Goal: Task Accomplishment & Management: Use online tool/utility

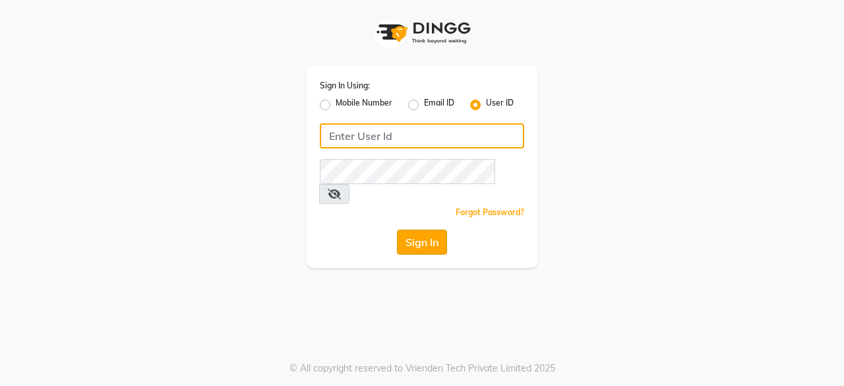
type input "aarzooarora"
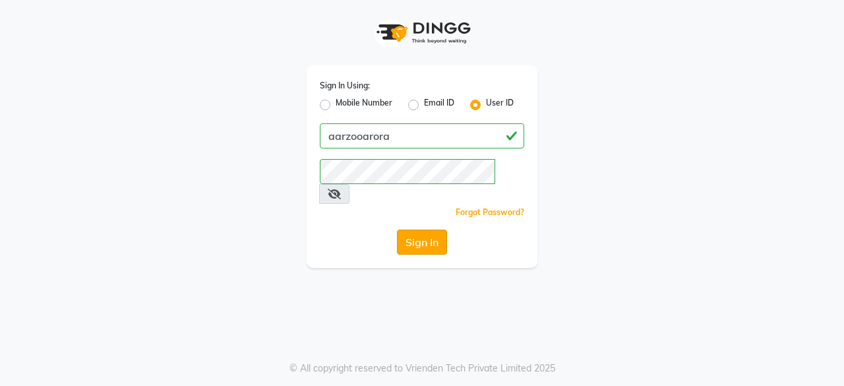
click at [429, 229] on button "Sign In" at bounding box center [422, 241] width 50 height 25
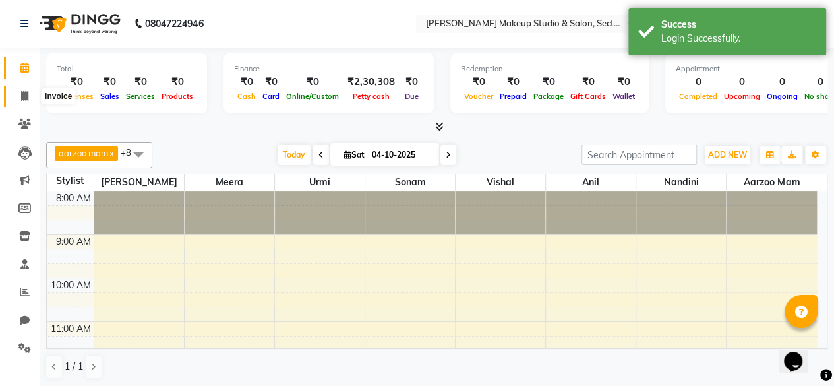
click at [22, 92] on icon at bounding box center [24, 96] width 7 height 10
select select "6943"
select select "service"
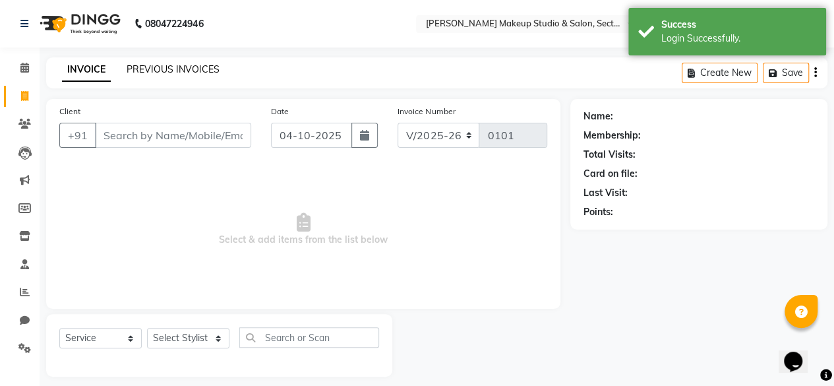
click at [186, 73] on link "PREVIOUS INVOICES" at bounding box center [173, 69] width 93 height 12
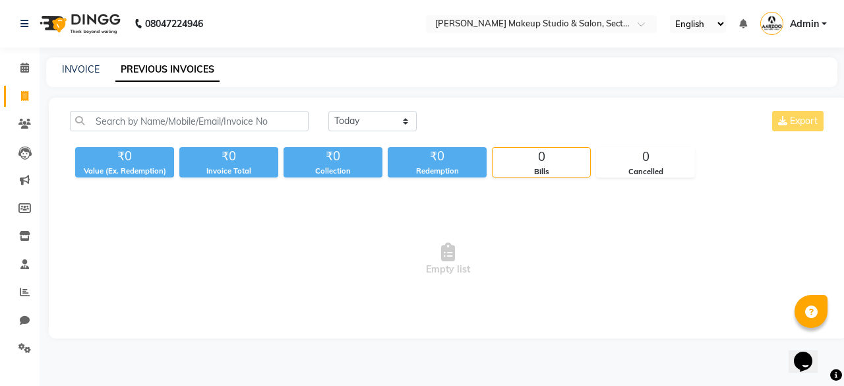
click at [177, 71] on link "PREVIOUS INVOICES" at bounding box center [167, 70] width 104 height 24
click at [214, 71] on link "PREVIOUS INVOICES" at bounding box center [167, 70] width 104 height 24
click at [348, 117] on select "[DATE] [DATE] Custom Range" at bounding box center [372, 121] width 88 height 20
select select "yesterday"
click at [328, 111] on select "[DATE] [DATE] Custom Range" at bounding box center [372, 121] width 88 height 20
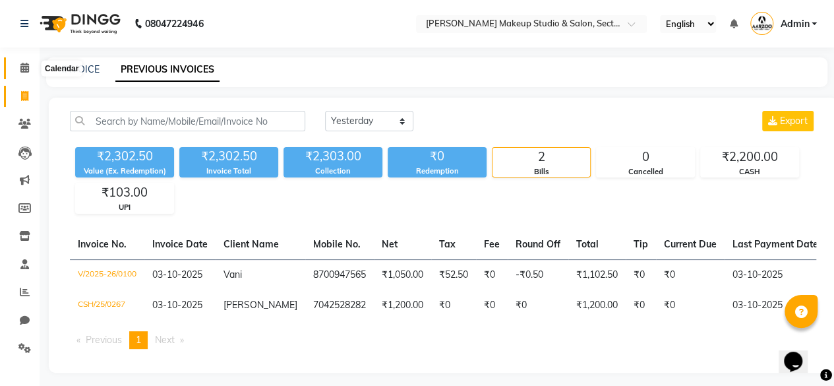
click at [20, 65] on icon at bounding box center [24, 68] width 9 height 10
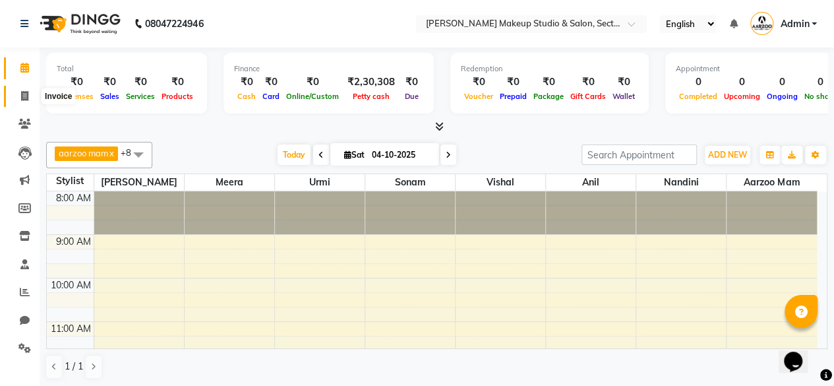
click at [28, 99] on icon at bounding box center [24, 96] width 7 height 10
select select "service"
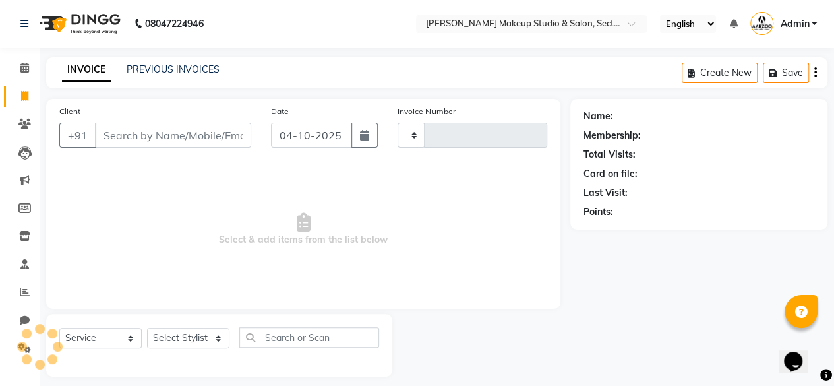
type input "0101"
select select "6943"
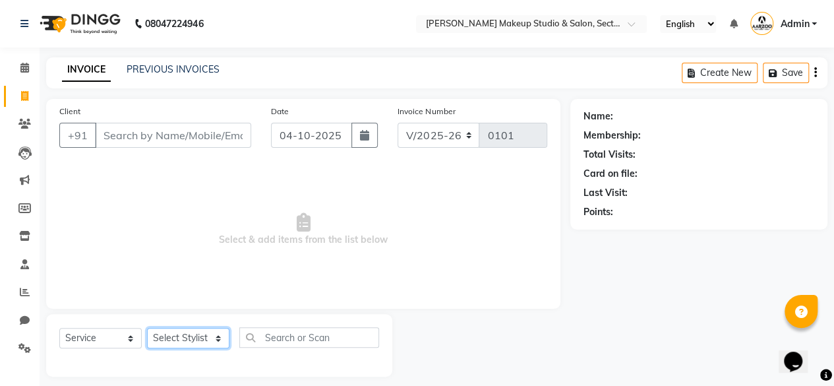
click at [156, 344] on select "Select Stylist aarzoo mam [PERSON_NAME] [PERSON_NAME] [PERSON_NAME] [PERSON_NAM…" at bounding box center [188, 338] width 82 height 20
select select "85185"
click at [147, 328] on select "Select Stylist aarzoo mam [PERSON_NAME] [PERSON_NAME] [PERSON_NAME] [PERSON_NAM…" at bounding box center [188, 338] width 82 height 20
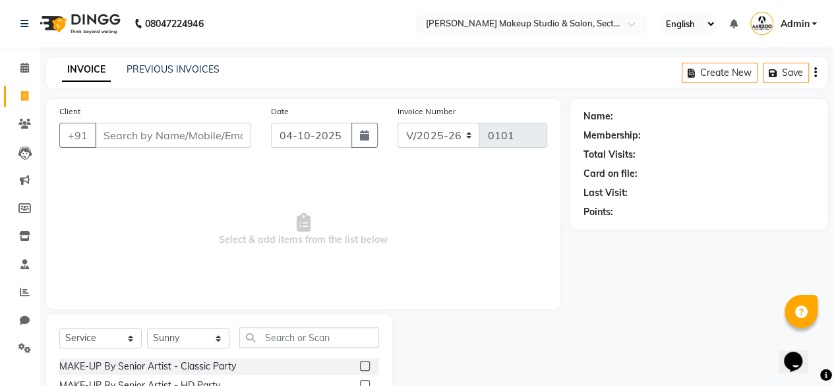
click at [209, 288] on span "Select & add items from the list below" at bounding box center [303, 230] width 488 height 132
click at [295, 328] on input "text" at bounding box center [309, 337] width 140 height 20
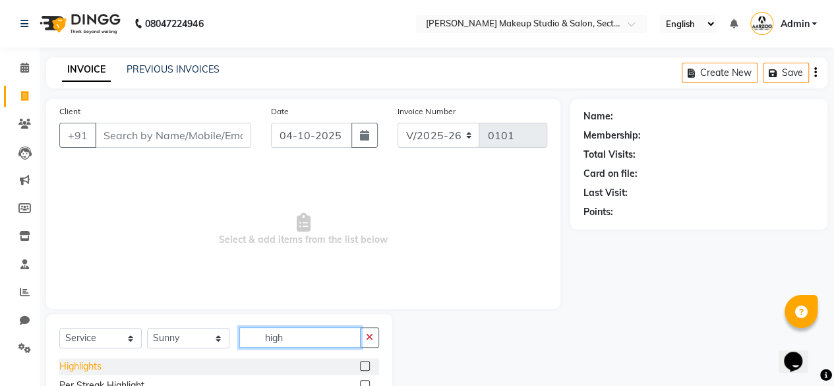
type input "high"
click at [92, 366] on div "Highlights" at bounding box center [80, 366] width 42 height 14
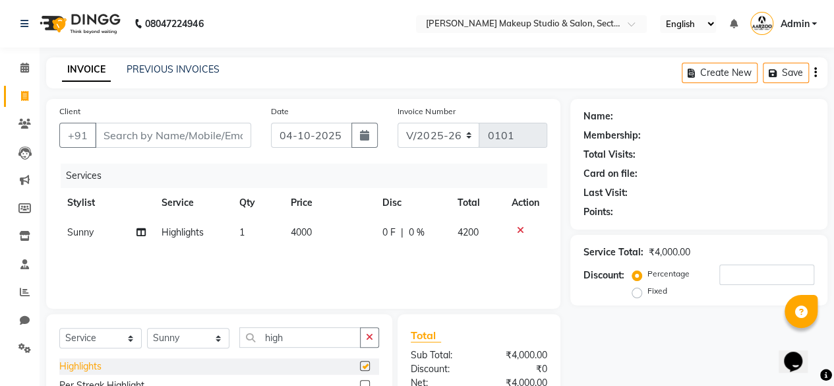
checkbox input "false"
click at [295, 226] on span "4000" at bounding box center [301, 232] width 21 height 12
select select "85185"
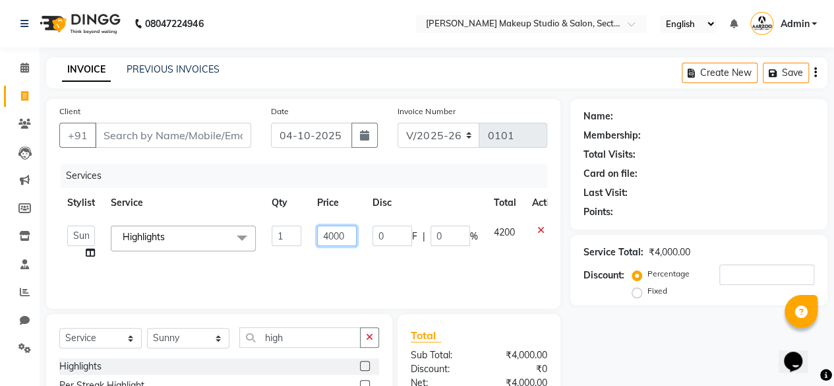
click at [326, 235] on input "4000" at bounding box center [337, 236] width 40 height 20
type input "6000"
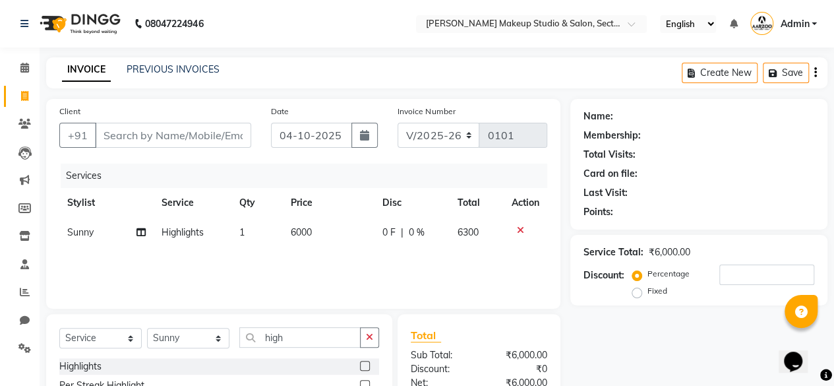
click at [573, 351] on div "Name: Membership: Total Visits: Card on file: Last Visit: Points: Service Total…" at bounding box center [703, 303] width 267 height 409
click at [220, 134] on input "Client" at bounding box center [173, 135] width 156 height 25
type input "s"
type input "0"
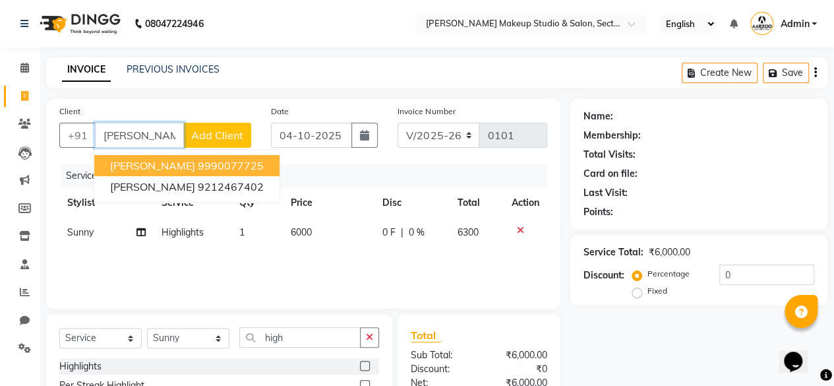
click at [144, 155] on button "[PERSON_NAME] 9990077725" at bounding box center [186, 165] width 185 height 21
type input "9990077725"
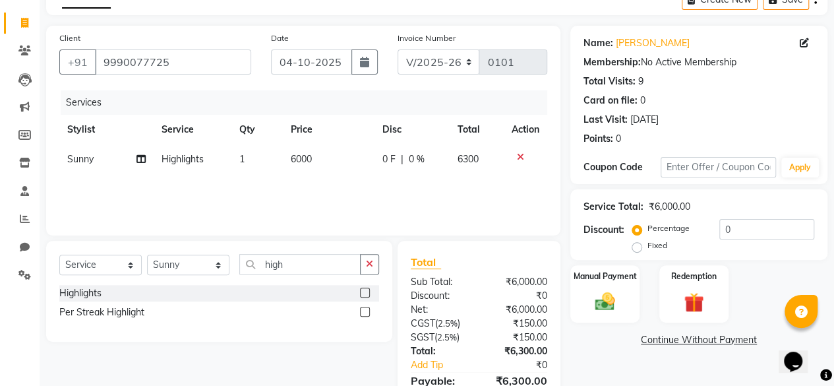
scroll to position [79, 0]
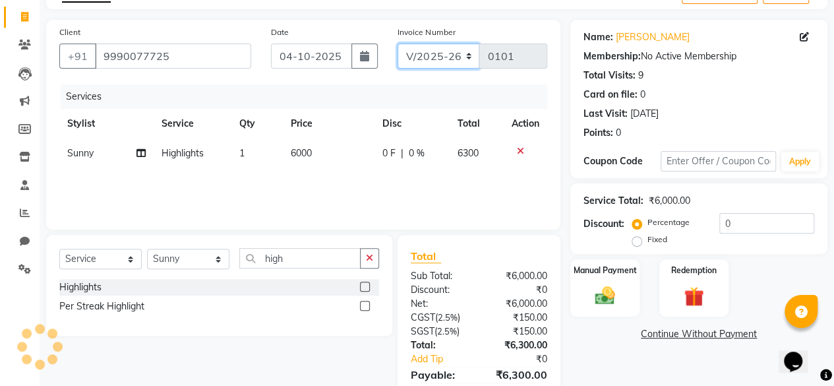
click at [462, 57] on select "CSH/25 V/2025 V/2025-26" at bounding box center [439, 56] width 82 height 25
click at [584, 338] on link "Continue Without Payment" at bounding box center [699, 334] width 252 height 14
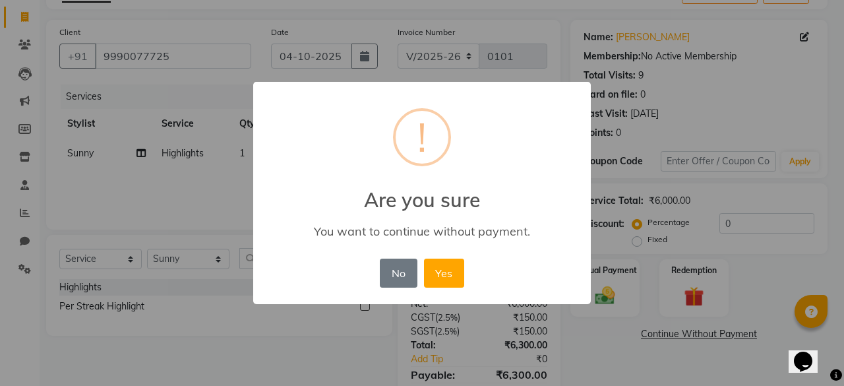
drag, startPoint x: 390, startPoint y: 284, endPoint x: 607, endPoint y: 376, distance: 235.8
click at [607, 376] on div "× ! Are you sure You want to continue without payment. No No Yes" at bounding box center [422, 193] width 844 height 386
click at [406, 278] on button "No" at bounding box center [398, 273] width 37 height 29
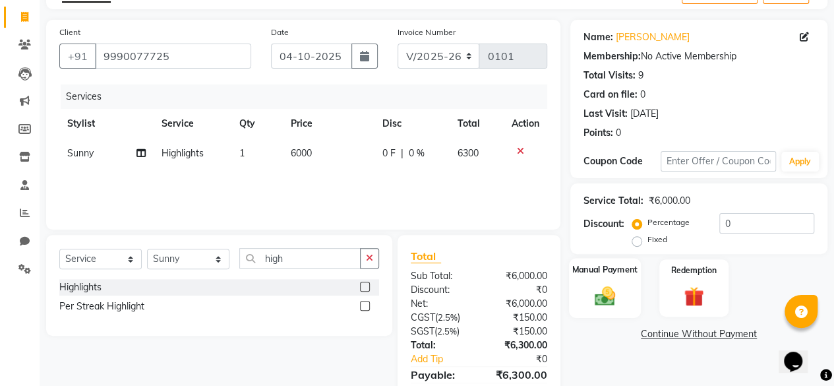
click at [597, 301] on img at bounding box center [605, 296] width 34 height 24
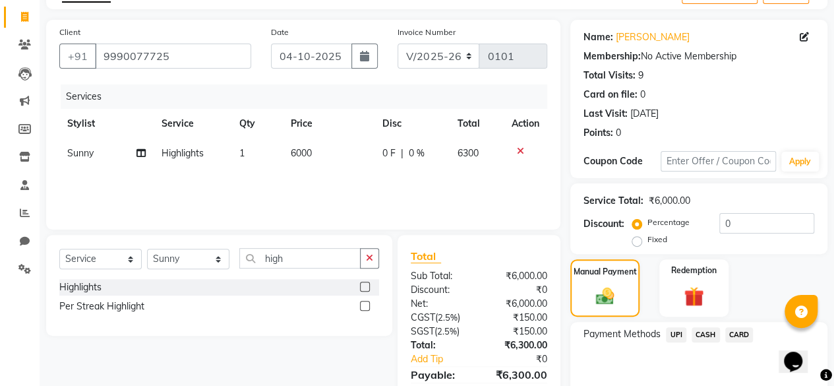
click at [707, 336] on span "CASH" at bounding box center [706, 334] width 28 height 15
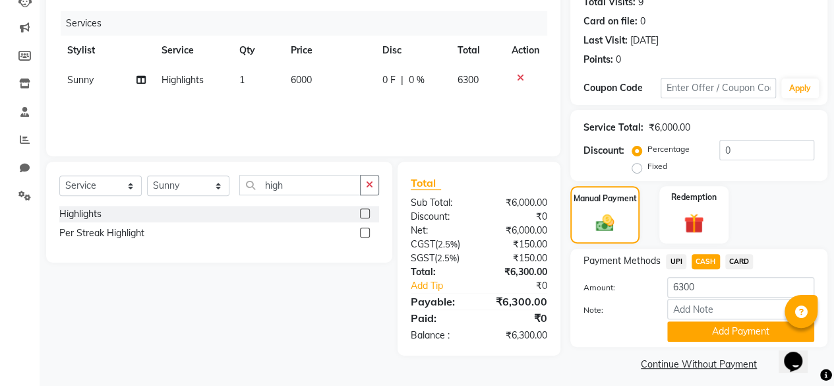
scroll to position [158, 0]
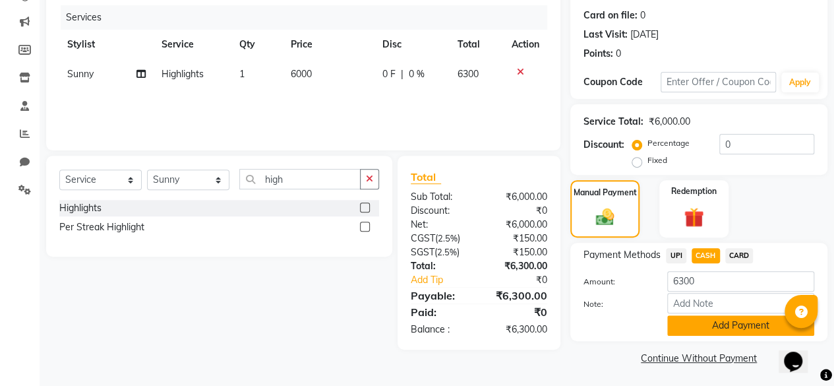
click at [754, 330] on button "Add Payment" at bounding box center [740, 325] width 147 height 20
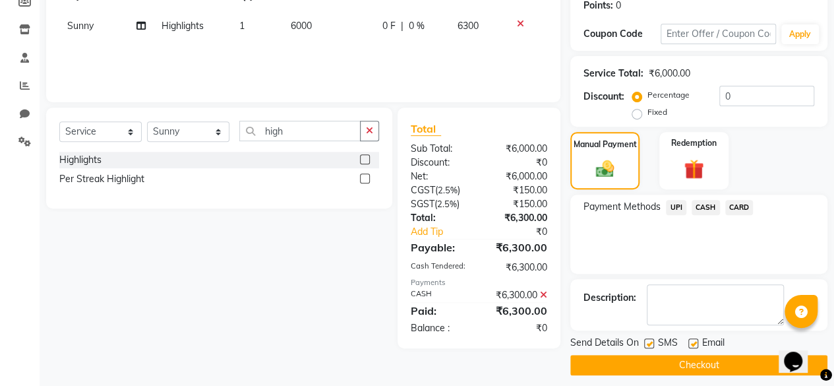
scroll to position [214, 0]
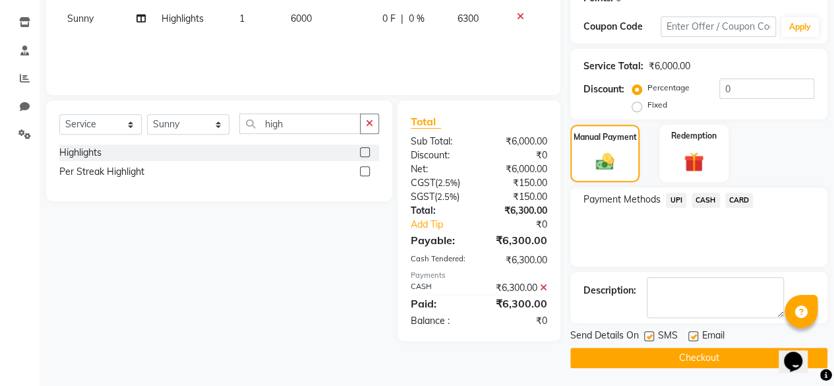
click at [697, 335] on label at bounding box center [693, 336] width 10 height 10
click at [697, 335] on input "checkbox" at bounding box center [692, 336] width 9 height 9
checkbox input "false"
click at [652, 331] on label at bounding box center [649, 336] width 10 height 10
click at [652, 332] on input "checkbox" at bounding box center [648, 336] width 9 height 9
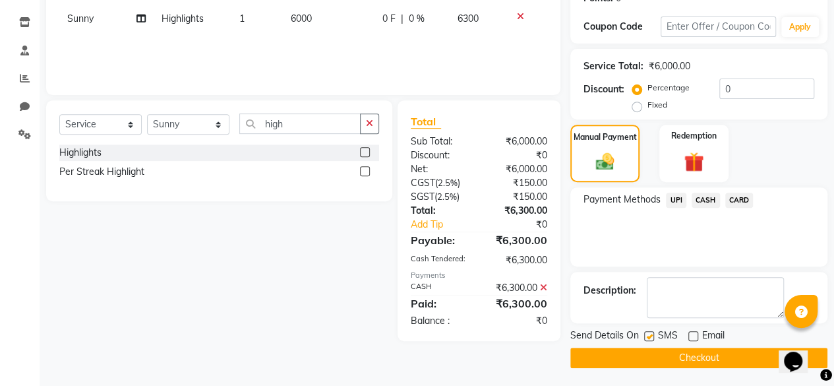
checkbox input "false"
click at [658, 348] on button "Checkout" at bounding box center [698, 358] width 257 height 20
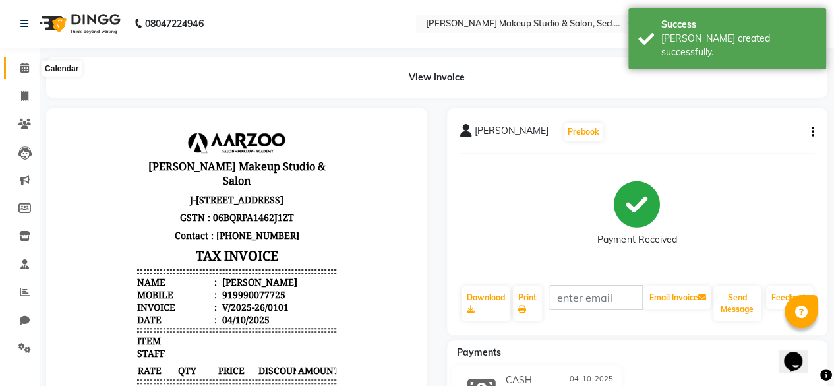
click at [18, 64] on span at bounding box center [24, 68] width 23 height 15
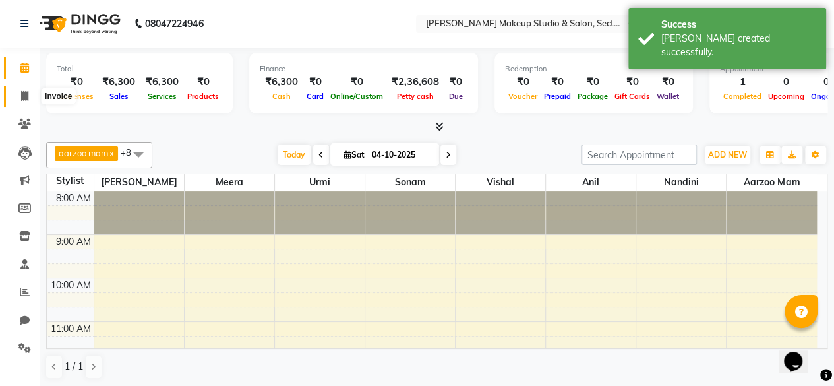
click at [23, 92] on icon at bounding box center [24, 96] width 7 height 10
select select "service"
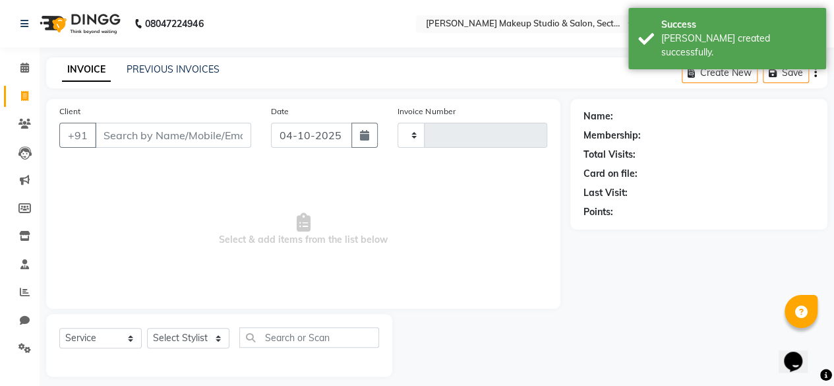
type input "0102"
select select "6943"
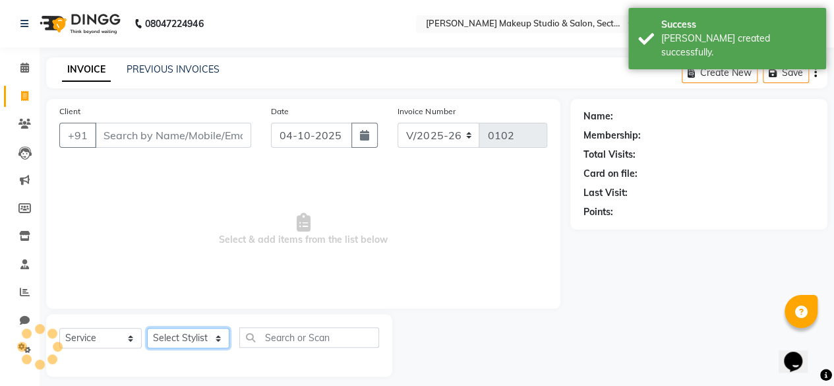
click at [164, 333] on select "Select Stylist" at bounding box center [188, 338] width 82 height 20
click at [167, 339] on select "Select Stylist aarzoo mam [PERSON_NAME] [PERSON_NAME] [PERSON_NAME] [PERSON_NAM…" at bounding box center [188, 338] width 82 height 20
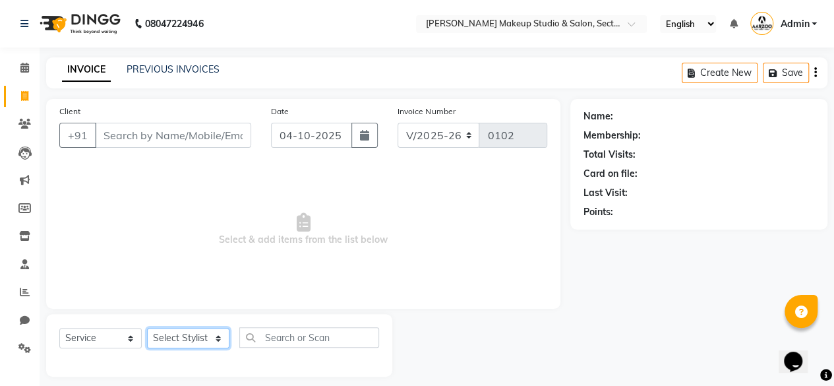
select select "63163"
click at [147, 328] on select "Select Stylist aarzoo mam [PERSON_NAME] [PERSON_NAME] [PERSON_NAME] [PERSON_NAM…" at bounding box center [188, 338] width 82 height 20
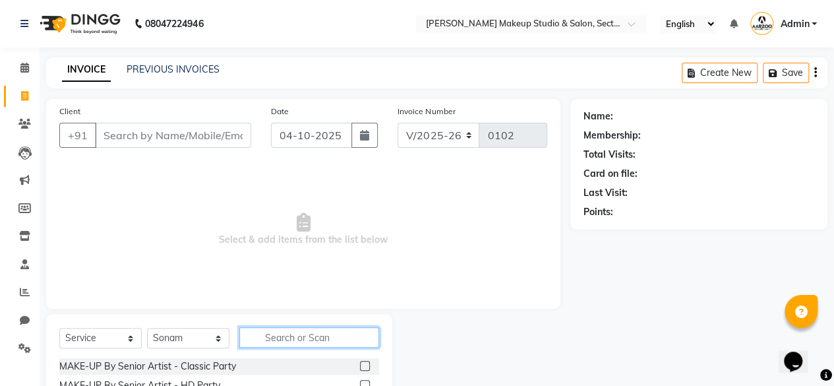
click at [293, 337] on input "text" at bounding box center [309, 337] width 140 height 20
click at [168, 71] on link "PREVIOUS INVOICES" at bounding box center [173, 69] width 93 height 12
click at [175, 72] on link "PREVIOUS INVOICES" at bounding box center [173, 69] width 93 height 12
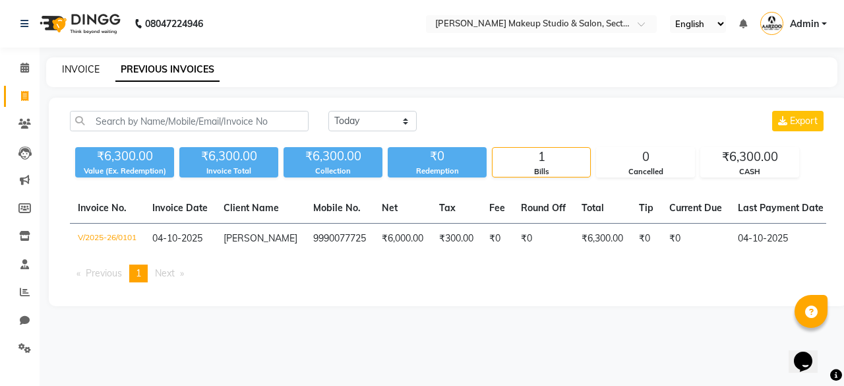
click at [70, 69] on link "INVOICE" at bounding box center [81, 69] width 38 height 12
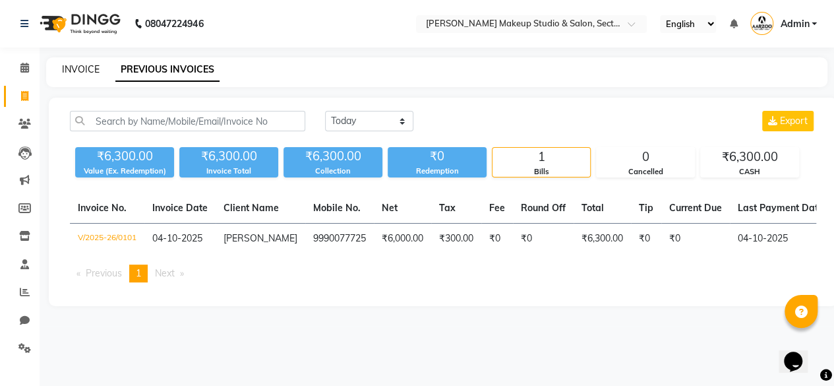
scroll to position [10, 0]
select select "service"
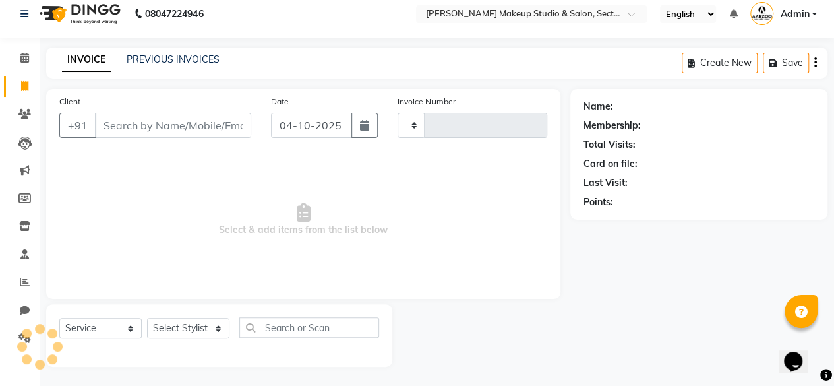
type input "0102"
select select "6943"
click at [189, 65] on div "PREVIOUS INVOICES" at bounding box center [173, 60] width 93 height 14
click at [18, 59] on span at bounding box center [24, 58] width 23 height 15
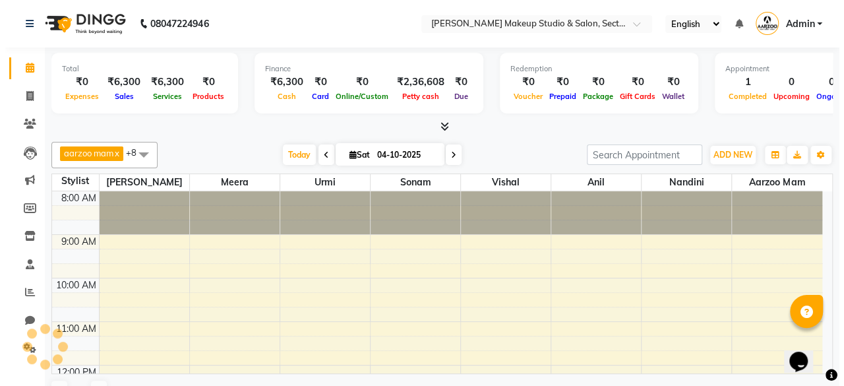
scroll to position [215, 0]
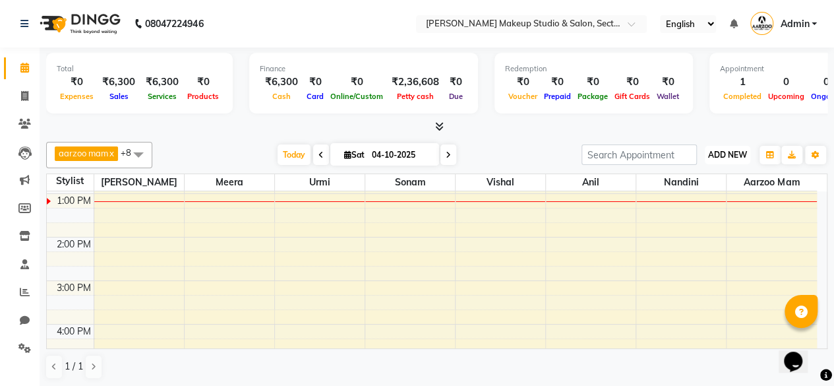
click at [727, 148] on button "ADD NEW Toggle Dropdown" at bounding box center [728, 155] width 46 height 18
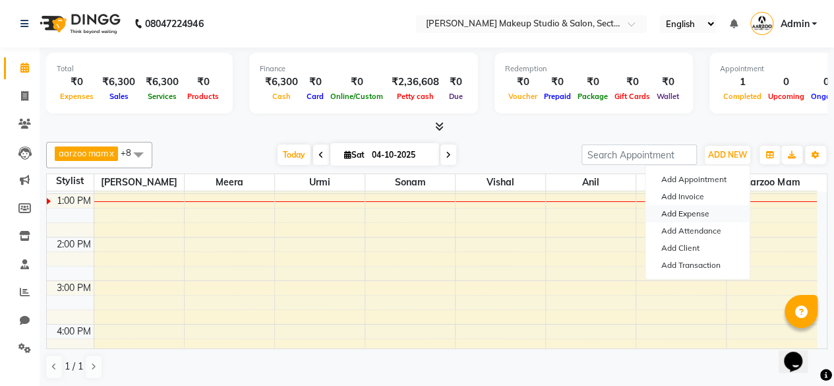
click at [669, 212] on link "Add Expense" at bounding box center [698, 213] width 104 height 17
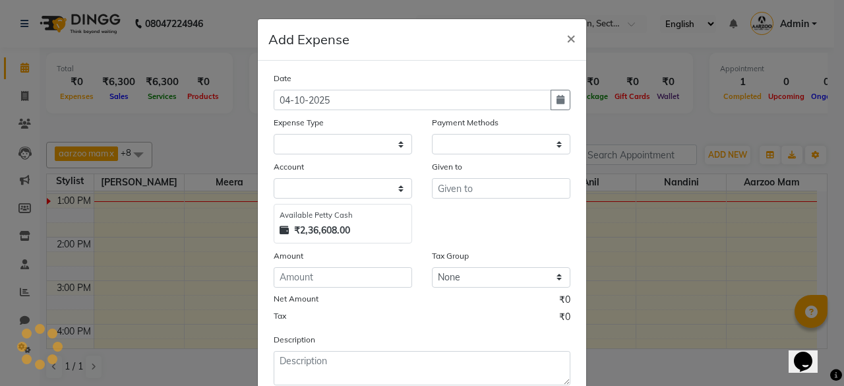
select select "1"
select select "6008"
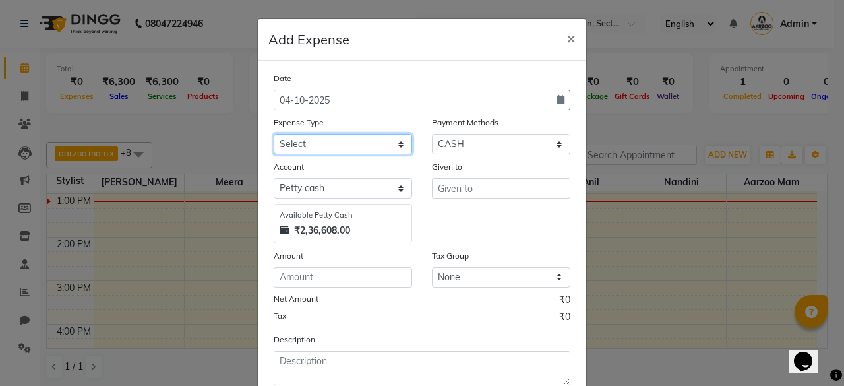
click at [331, 143] on select "Select Advance Salary Bank charges Car maintenance Cash transfer to bank Cash t…" at bounding box center [343, 144] width 138 height 20
click at [274, 134] on select "Select Advance Salary Bank charges Car maintenance Cash transfer to bank Cash t…" at bounding box center [343, 144] width 138 height 20
click at [328, 150] on select "Select Advance Salary Bank charges Car maintenance Cash transfer to bank Cash t…" at bounding box center [343, 144] width 138 height 20
select select "18"
click at [274, 134] on select "Select Advance Salary Bank charges Car maintenance Cash transfer to bank Cash t…" at bounding box center [343, 144] width 138 height 20
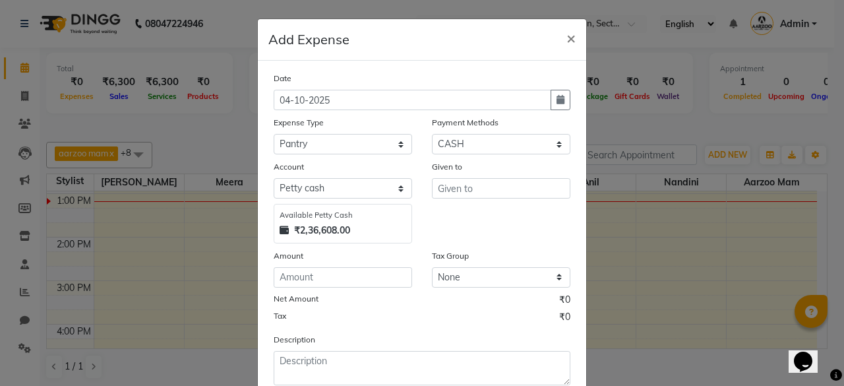
click at [342, 291] on div "Date [DATE] Expense Type Select Advance Salary Bank charges Car maintenance Cas…" at bounding box center [422, 228] width 297 height 314
click at [331, 276] on input "number" at bounding box center [343, 277] width 138 height 20
type input "57"
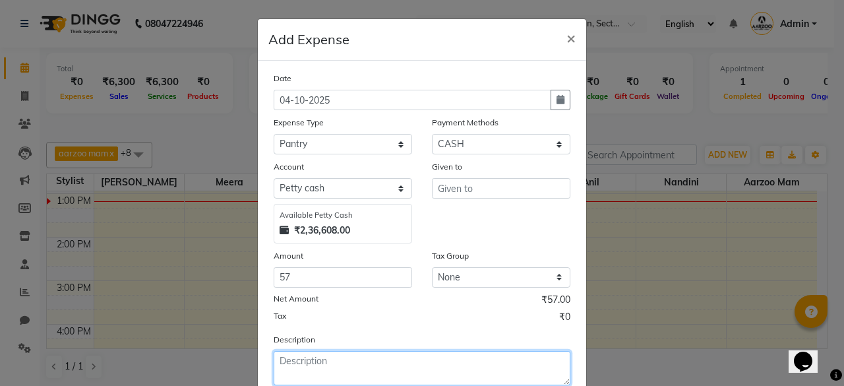
click at [290, 357] on textarea at bounding box center [422, 368] width 297 height 34
type textarea "milk"
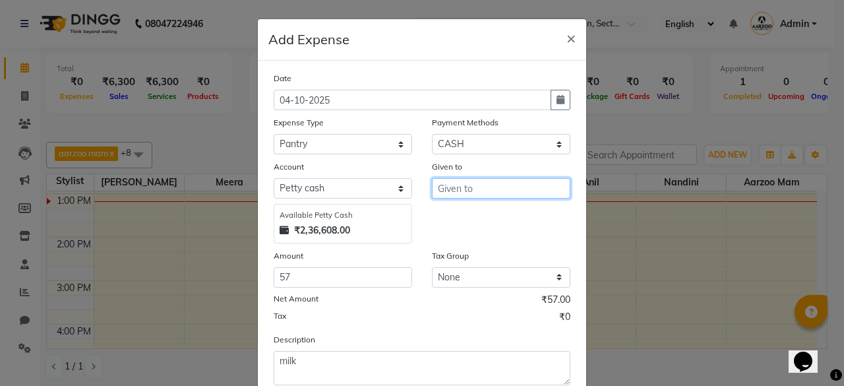
click at [437, 182] on input "text" at bounding box center [501, 188] width 138 height 20
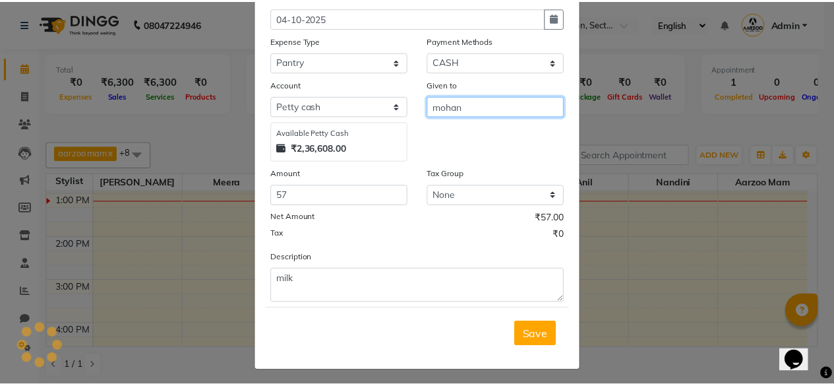
scroll to position [84, 0]
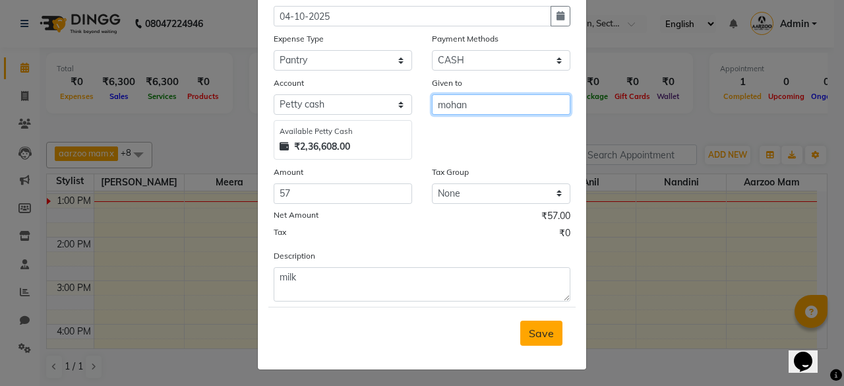
type input "mohan"
click at [532, 330] on span "Save" at bounding box center [541, 332] width 25 height 13
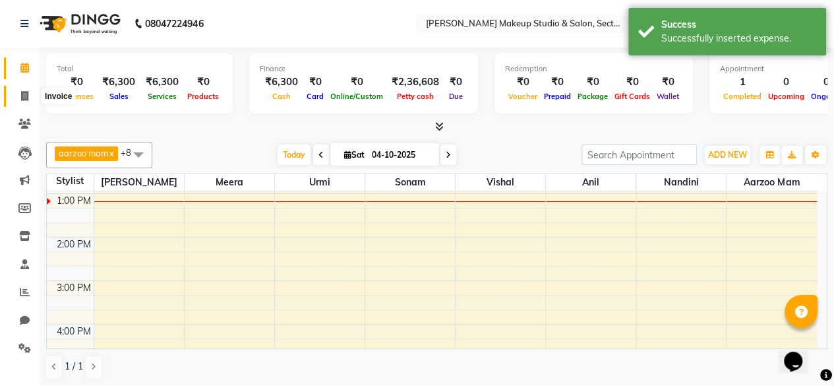
click at [23, 96] on icon at bounding box center [24, 96] width 7 height 10
select select "service"
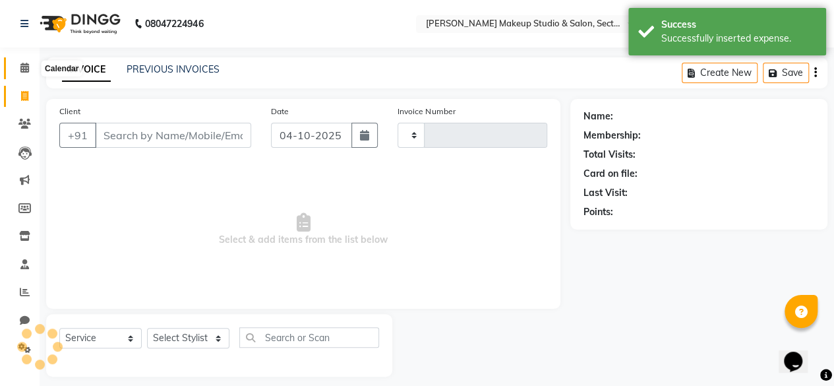
type input "0102"
click at [20, 65] on icon at bounding box center [24, 68] width 9 height 10
